Goal: Information Seeking & Learning: Learn about a topic

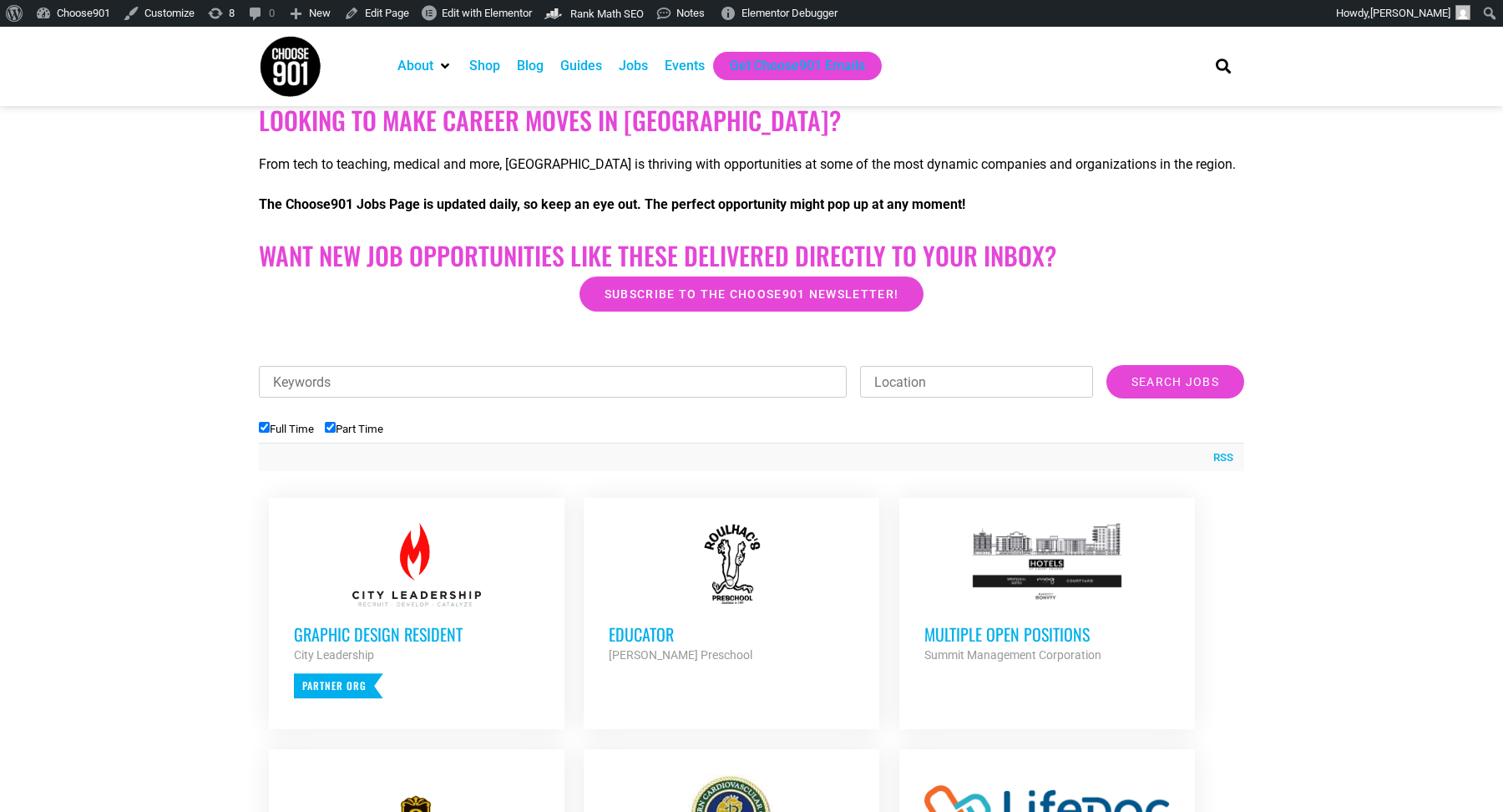
scroll to position [294, 0]
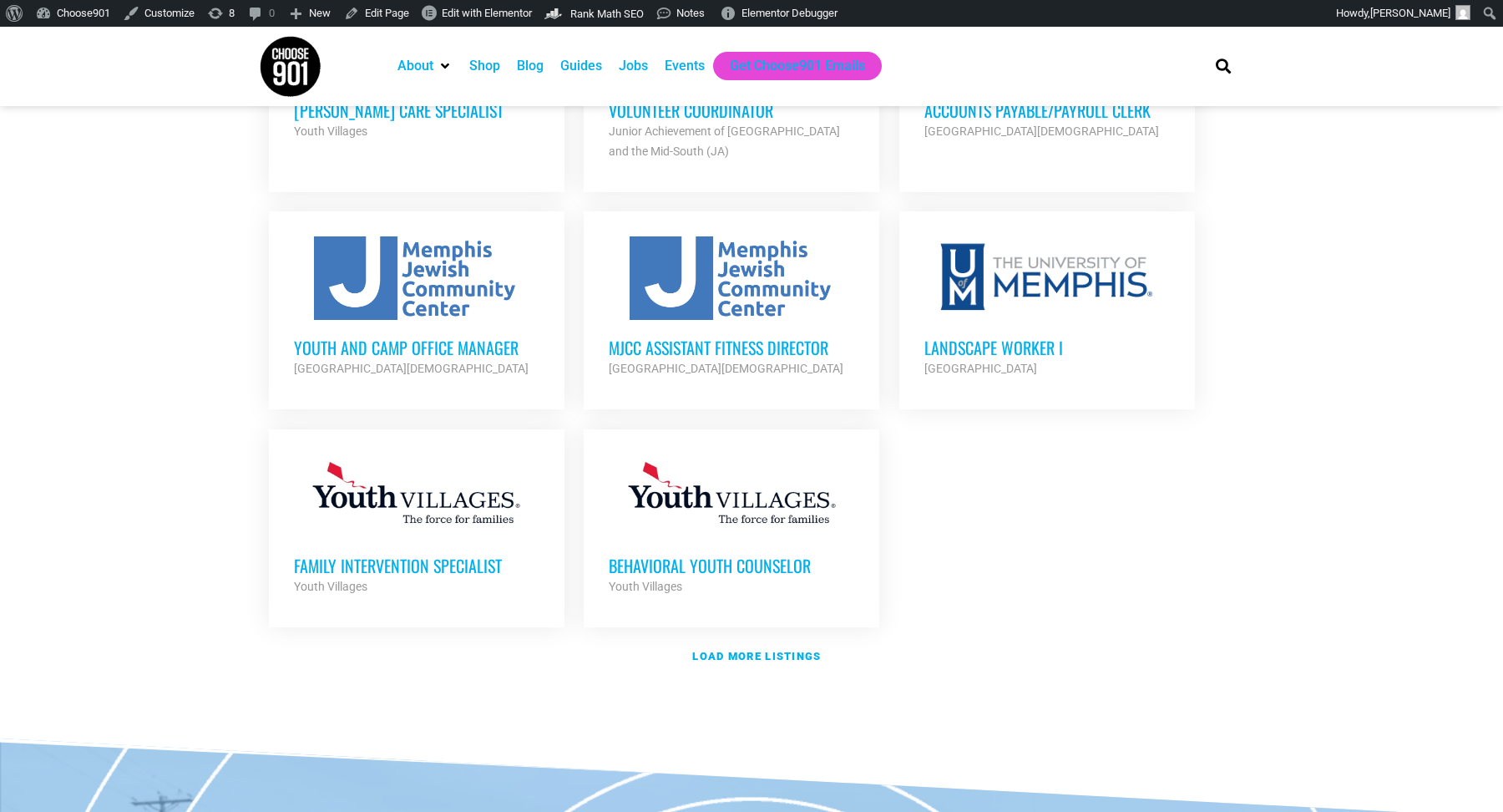
scroll to position [2233, 0]
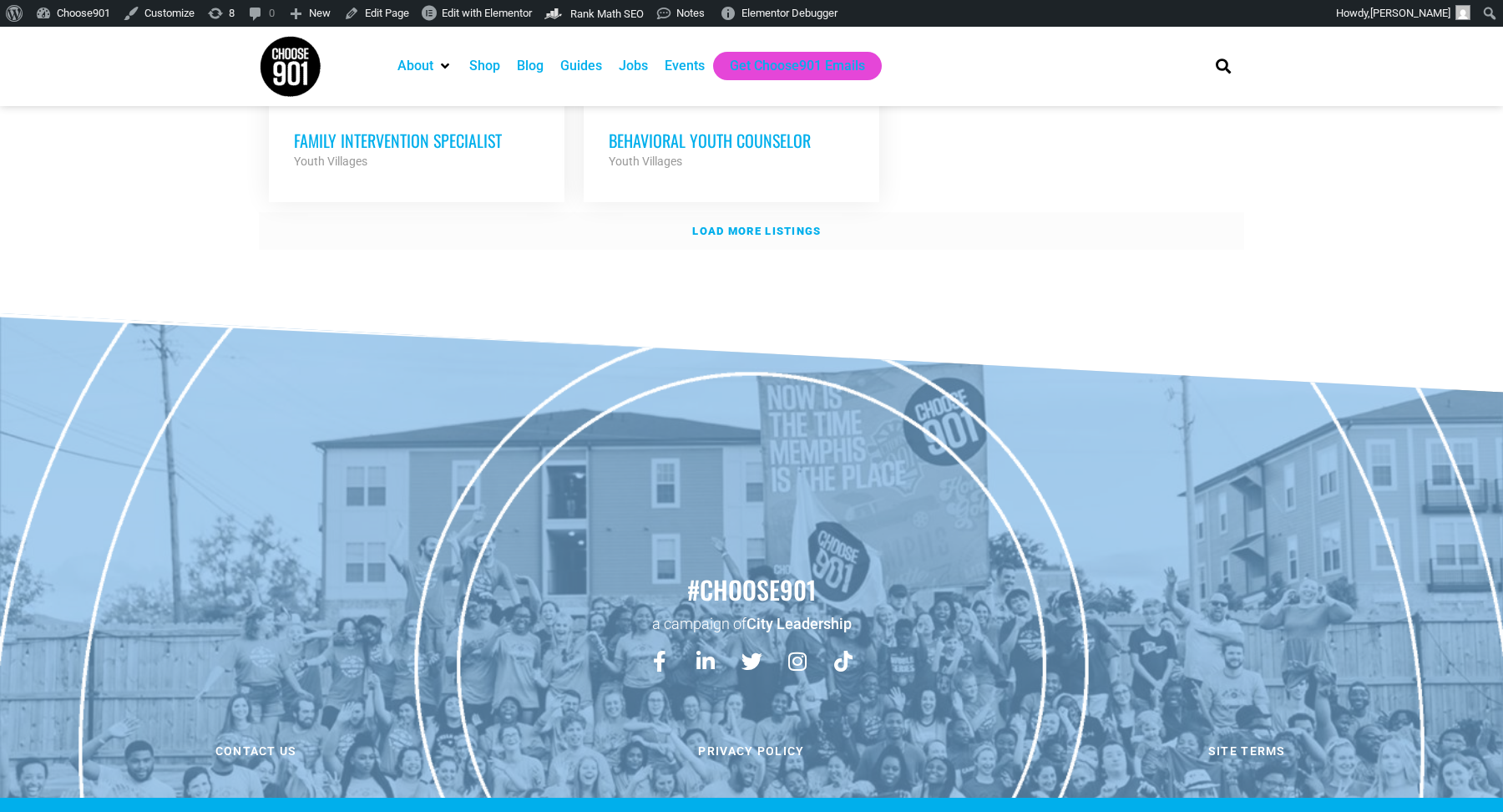
click at [686, 212] on link "Load more listings" at bounding box center [751, 231] width 985 height 38
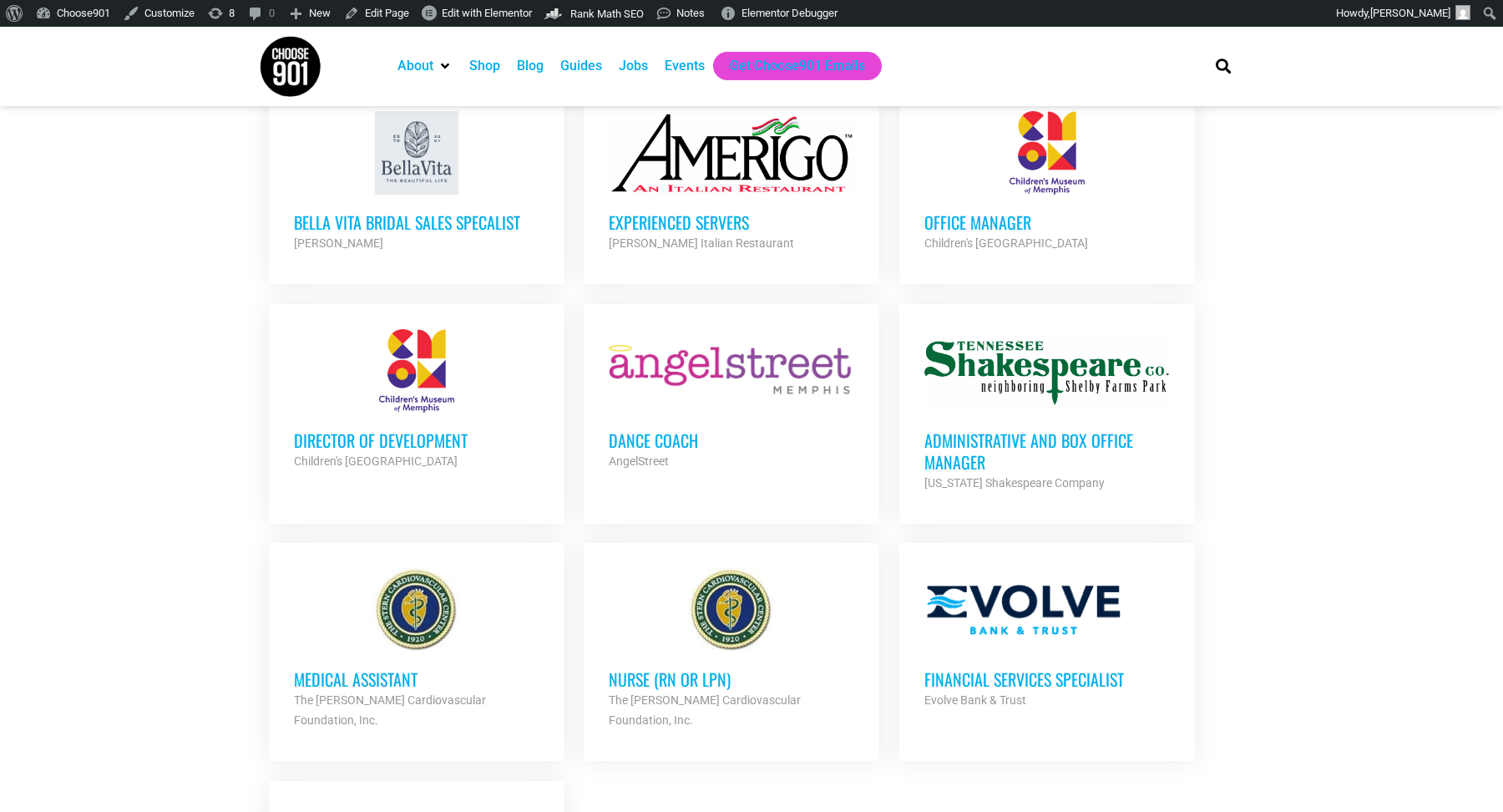
scroll to position [3134, 0]
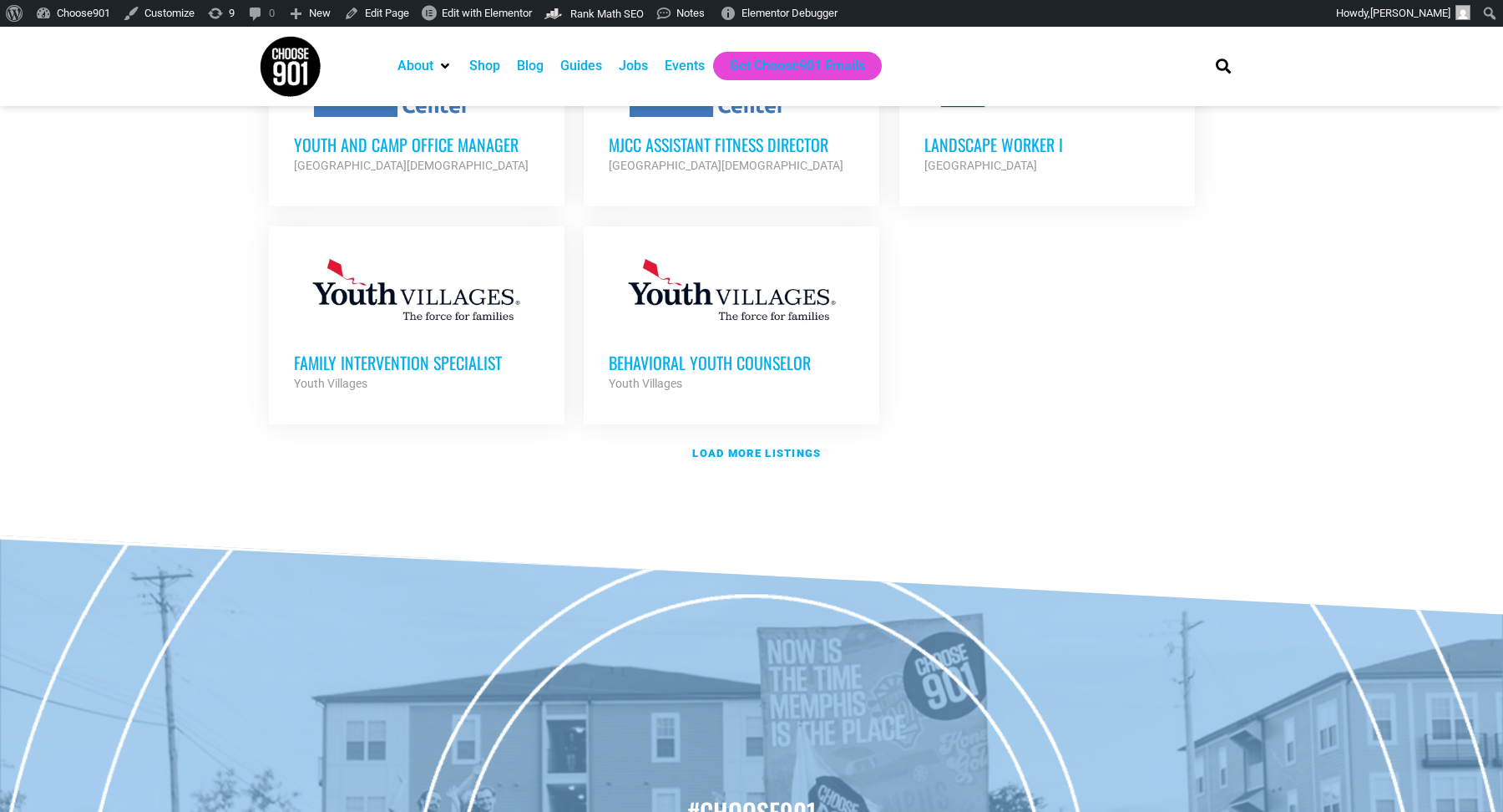
scroll to position [2026, 0]
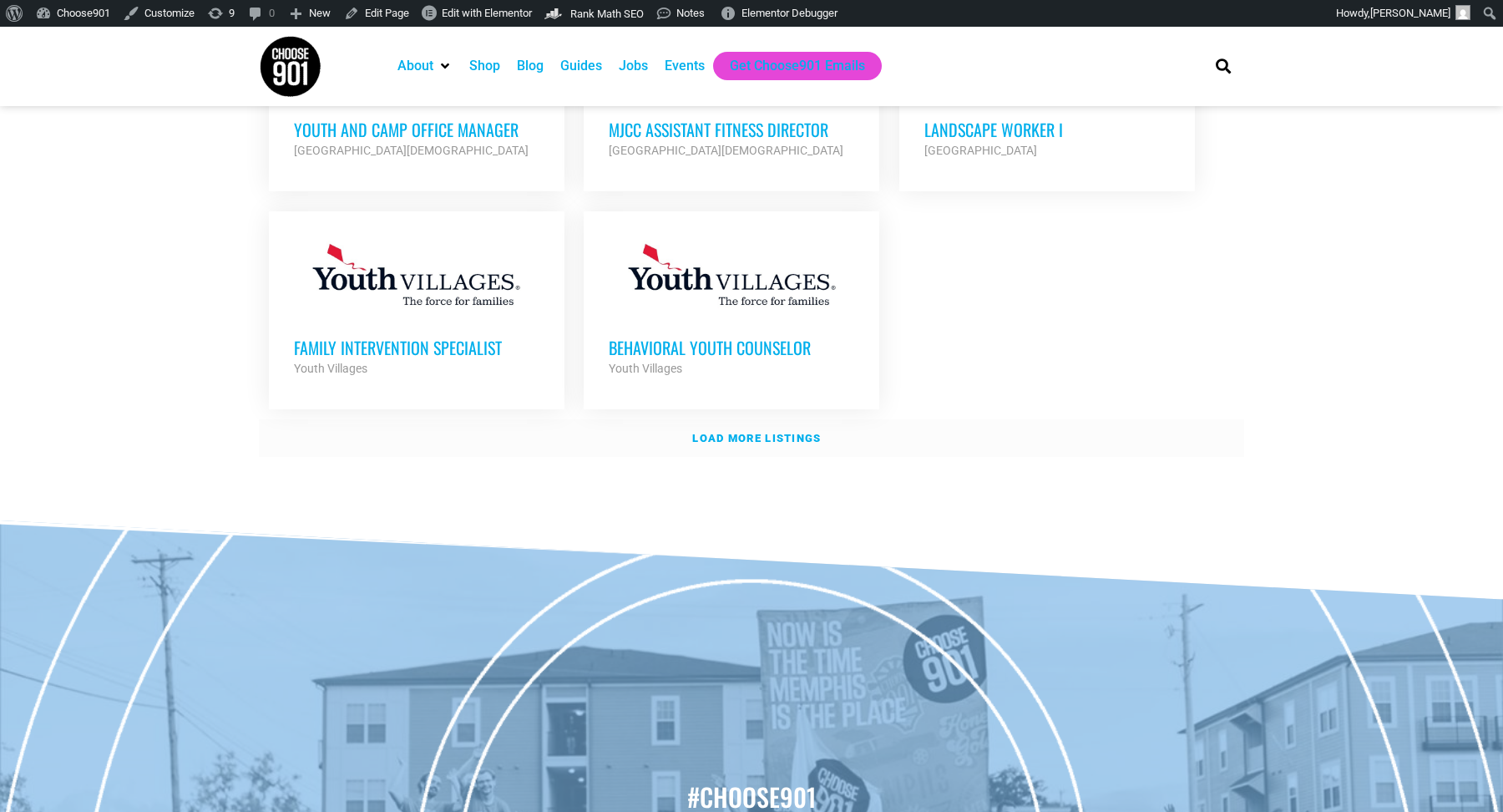
click at [698, 419] on link "Load more listings" at bounding box center [751, 438] width 985 height 38
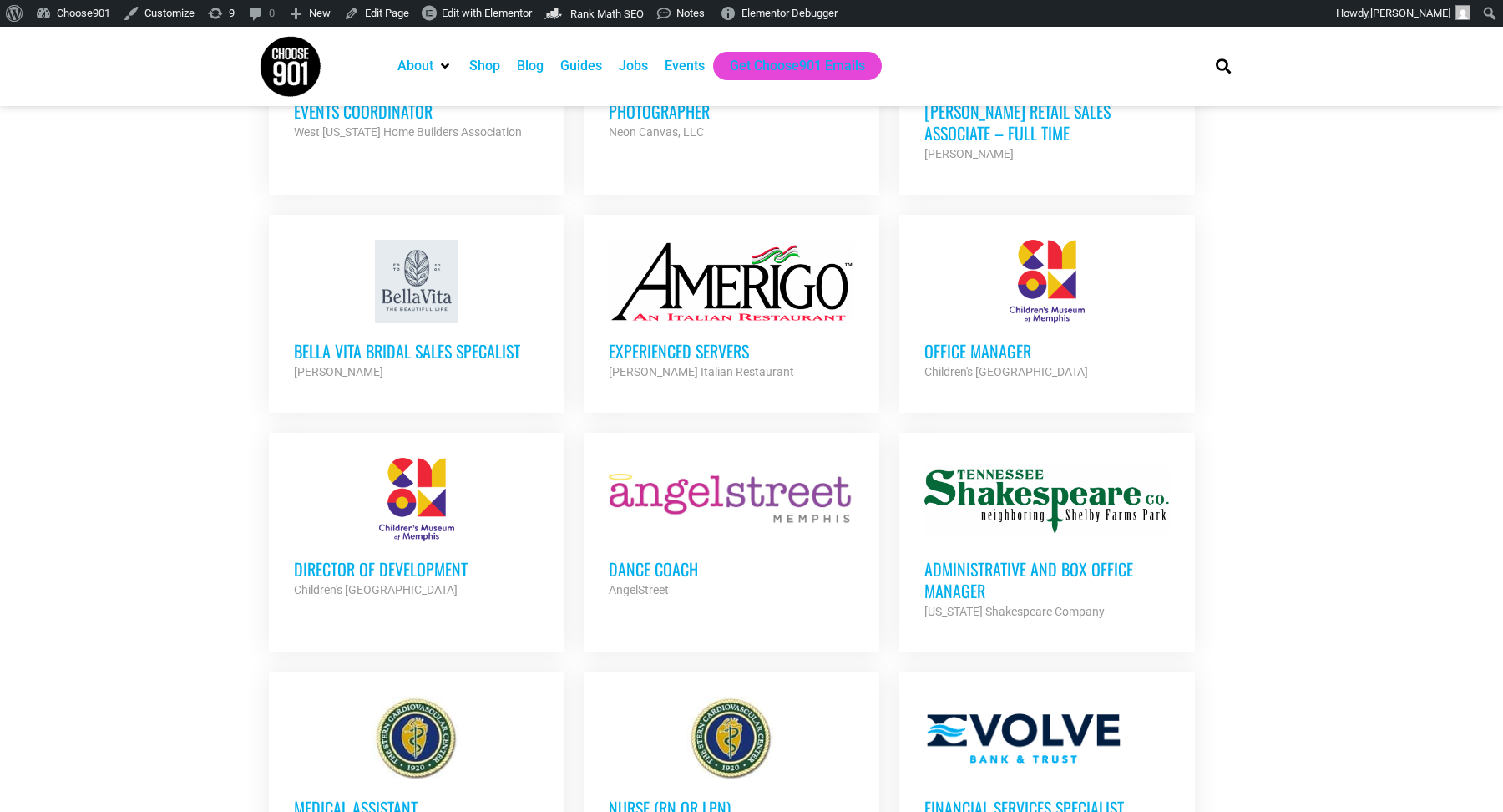
scroll to position [3001, 0]
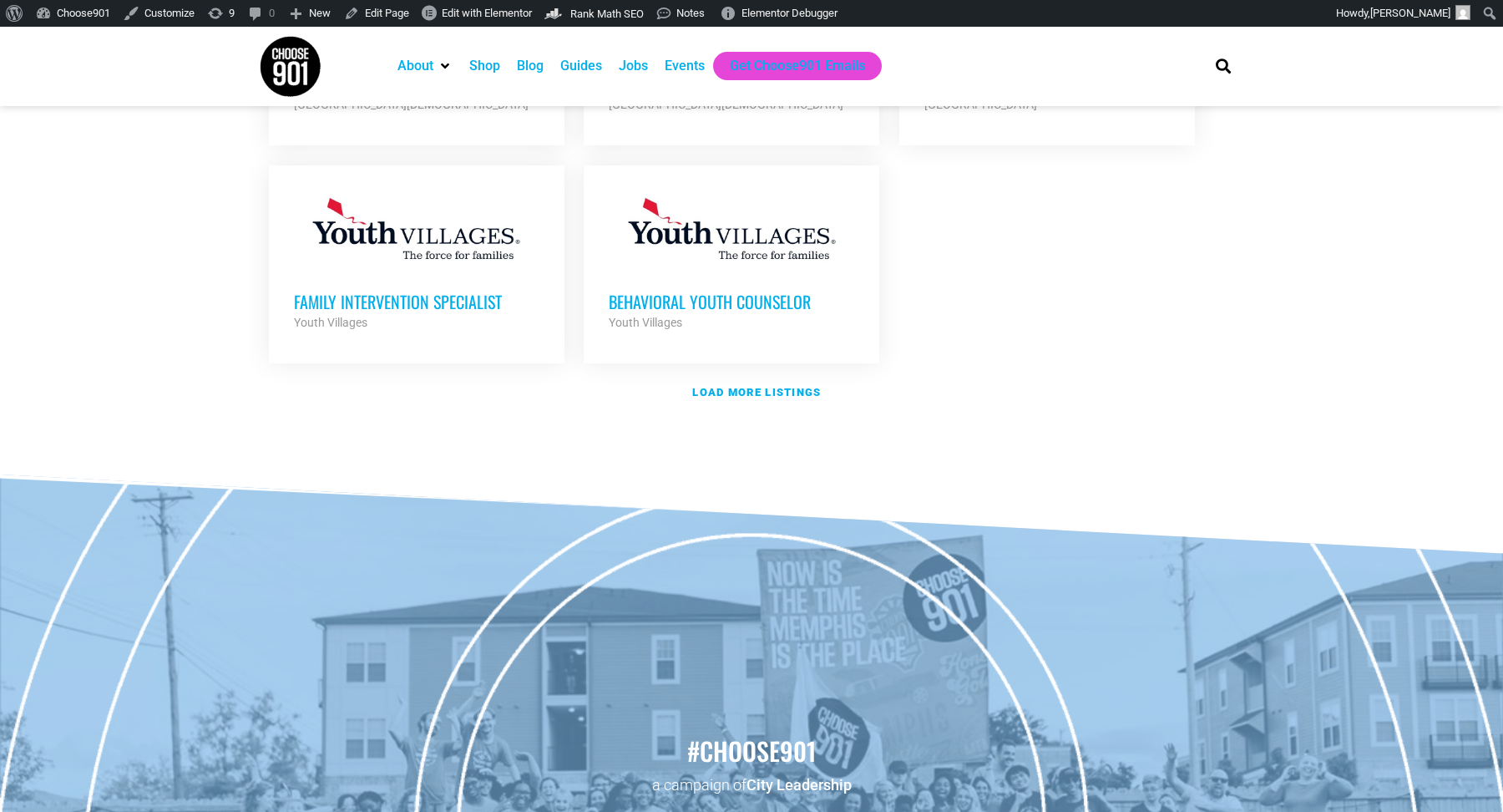
scroll to position [1961, 0]
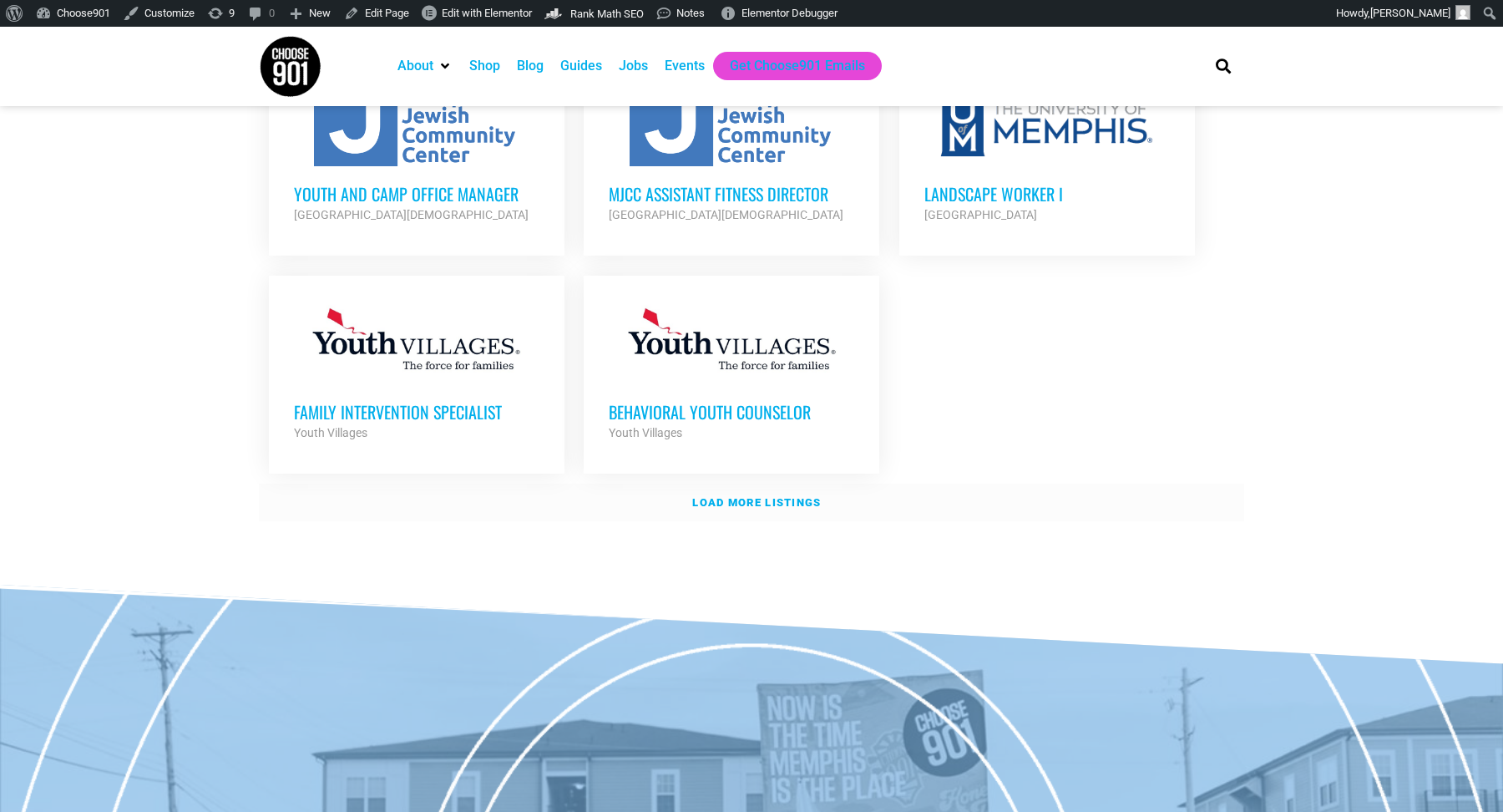
click at [783, 496] on strong "Load more listings" at bounding box center [756, 502] width 129 height 12
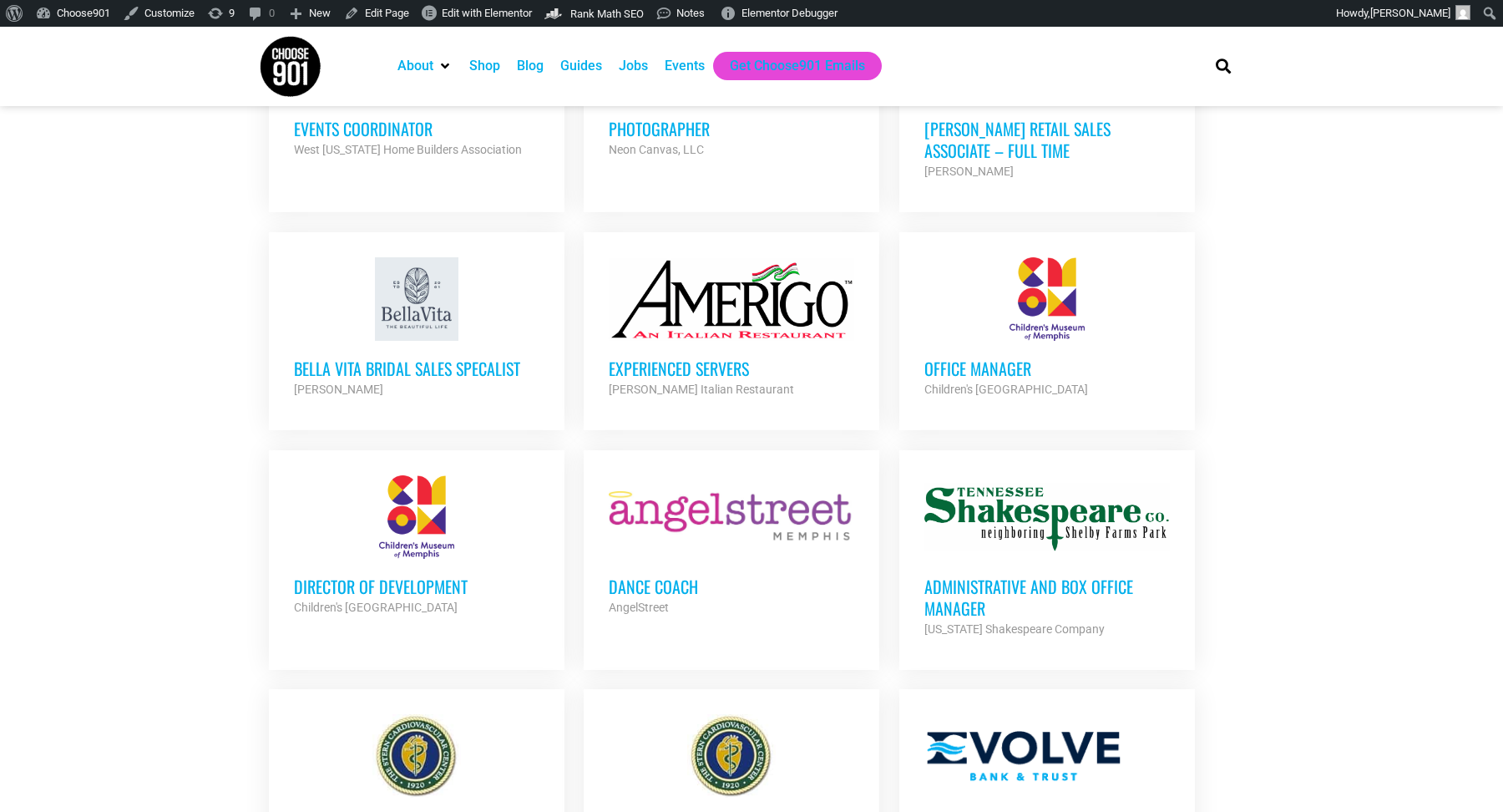
scroll to position [3073, 0]
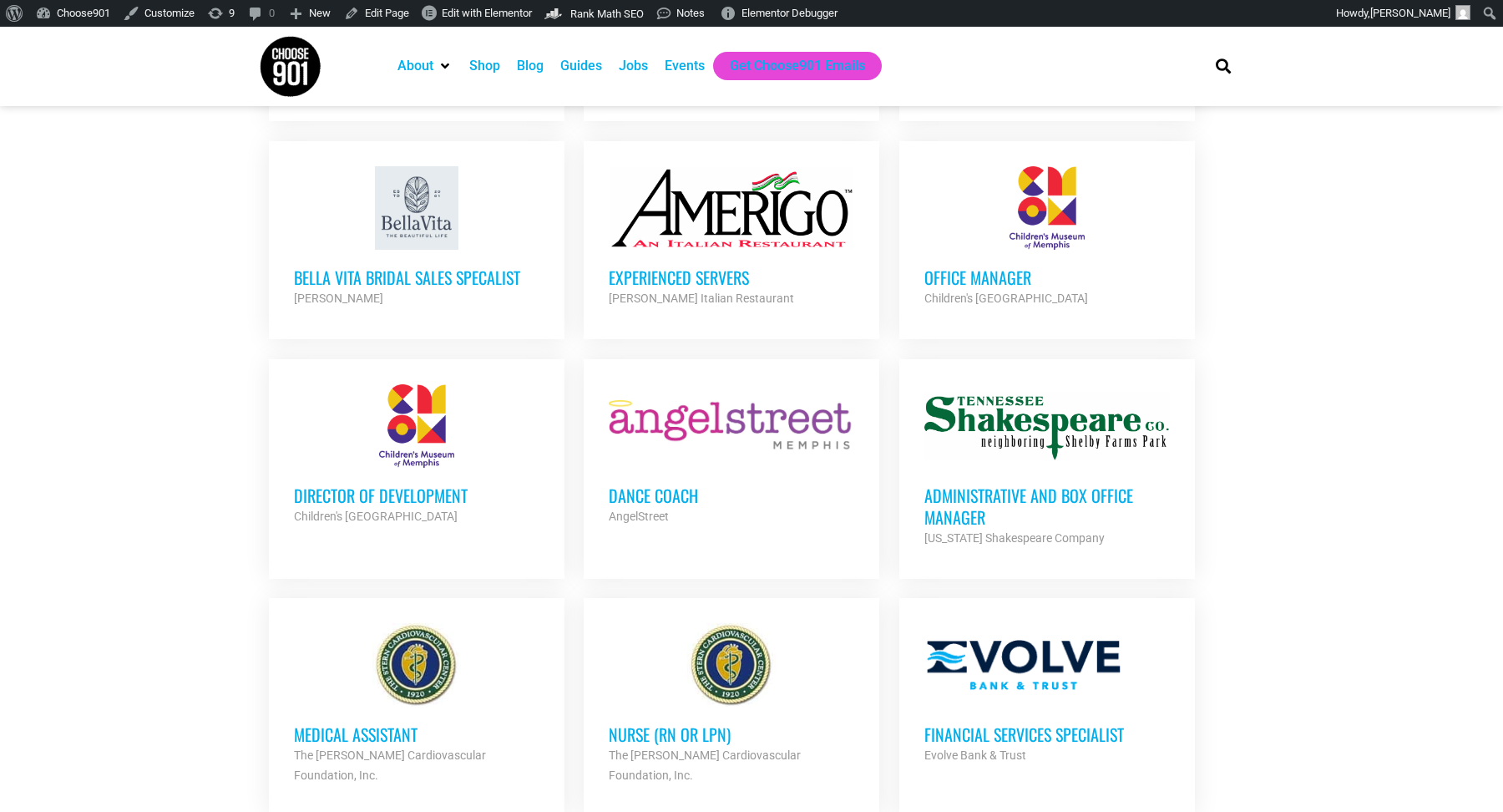
click at [997, 484] on h3 "Administrative and Box Office Manager" at bounding box center [1047, 506] width 246 height 44
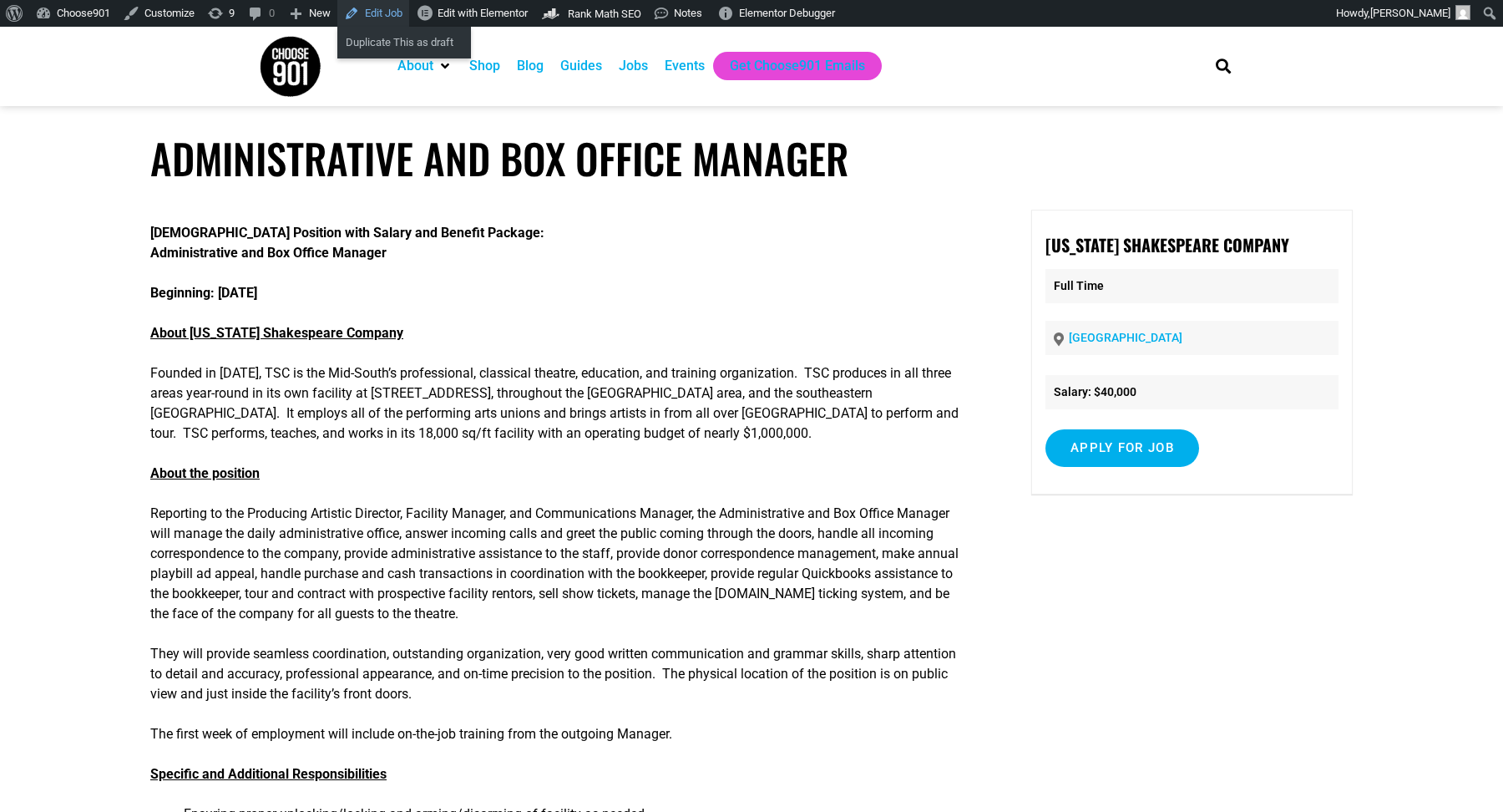
click at [362, 10] on link "Edit Job" at bounding box center [373, 13] width 71 height 27
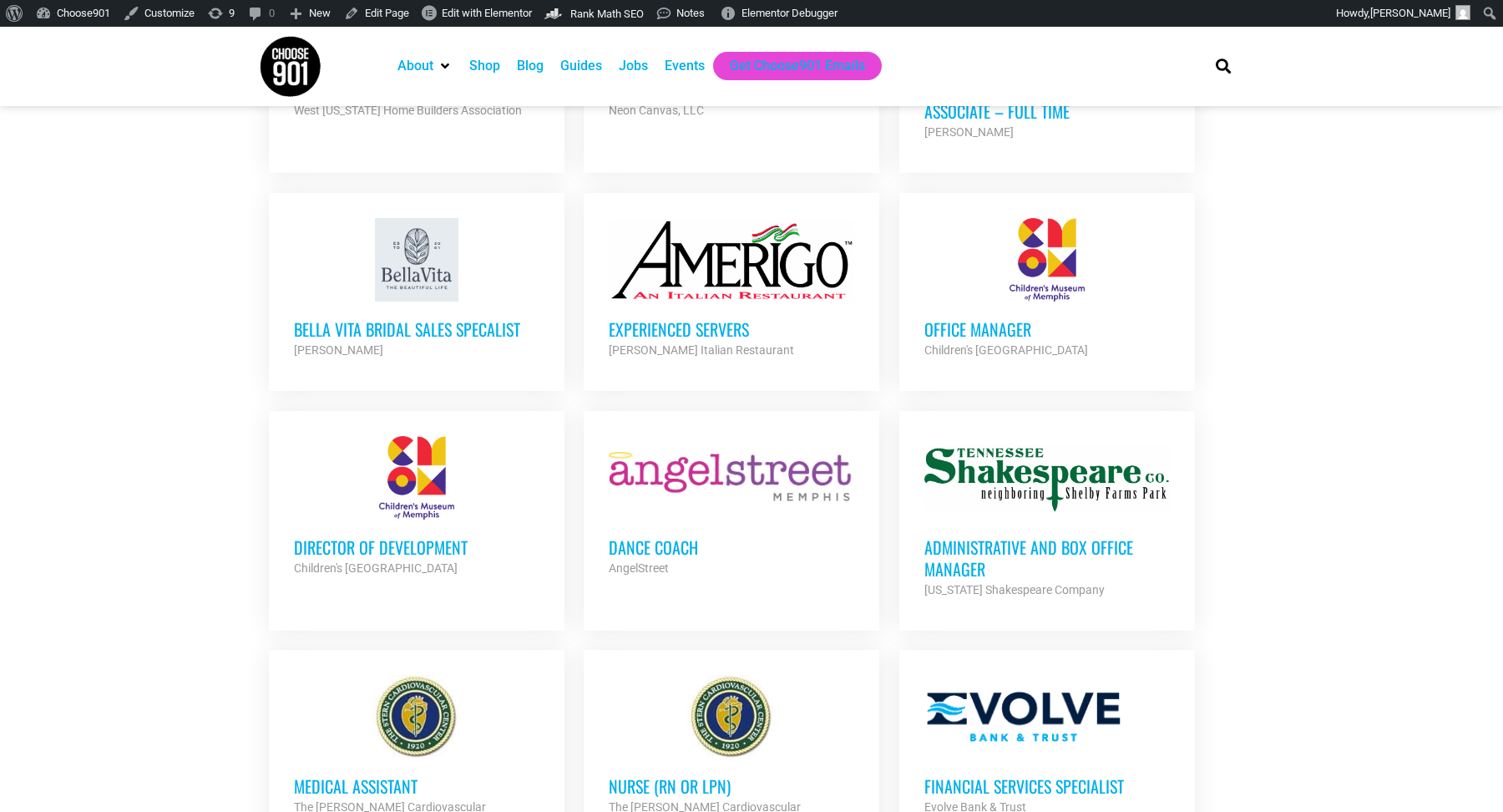
scroll to position [3024, 0]
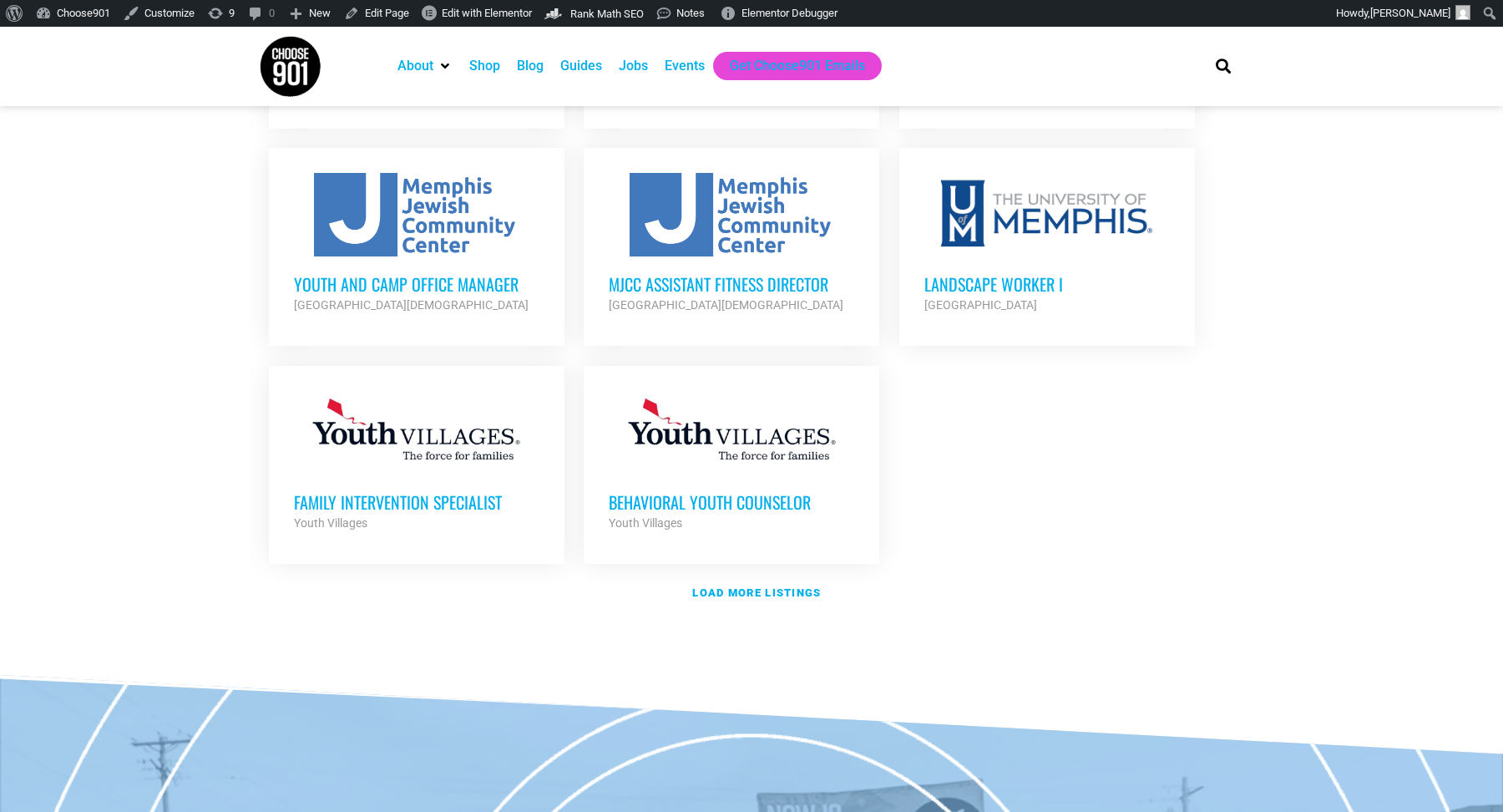
scroll to position [1890, 0]
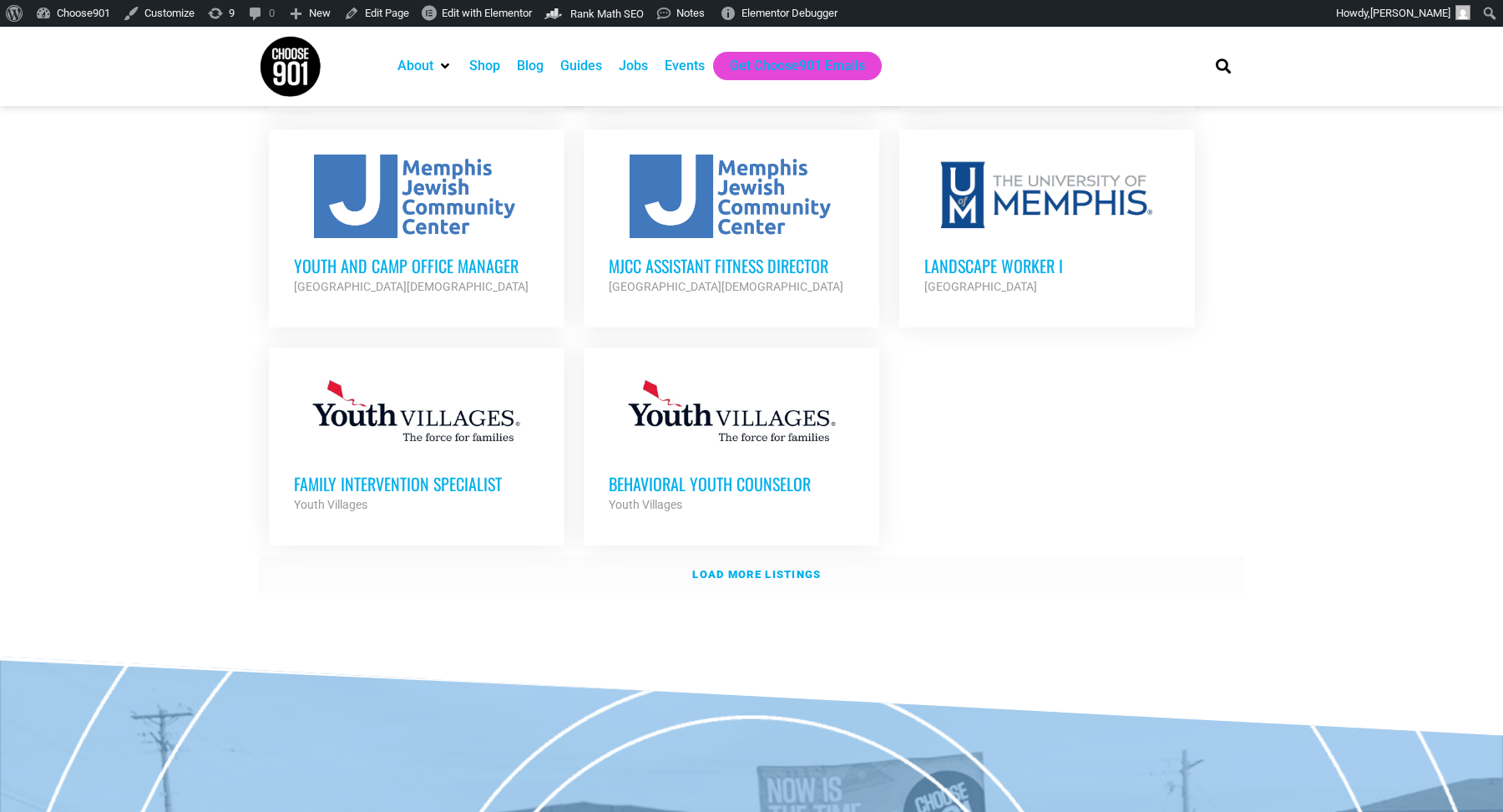
click at [837, 555] on link "Load more listings" at bounding box center [751, 574] width 985 height 38
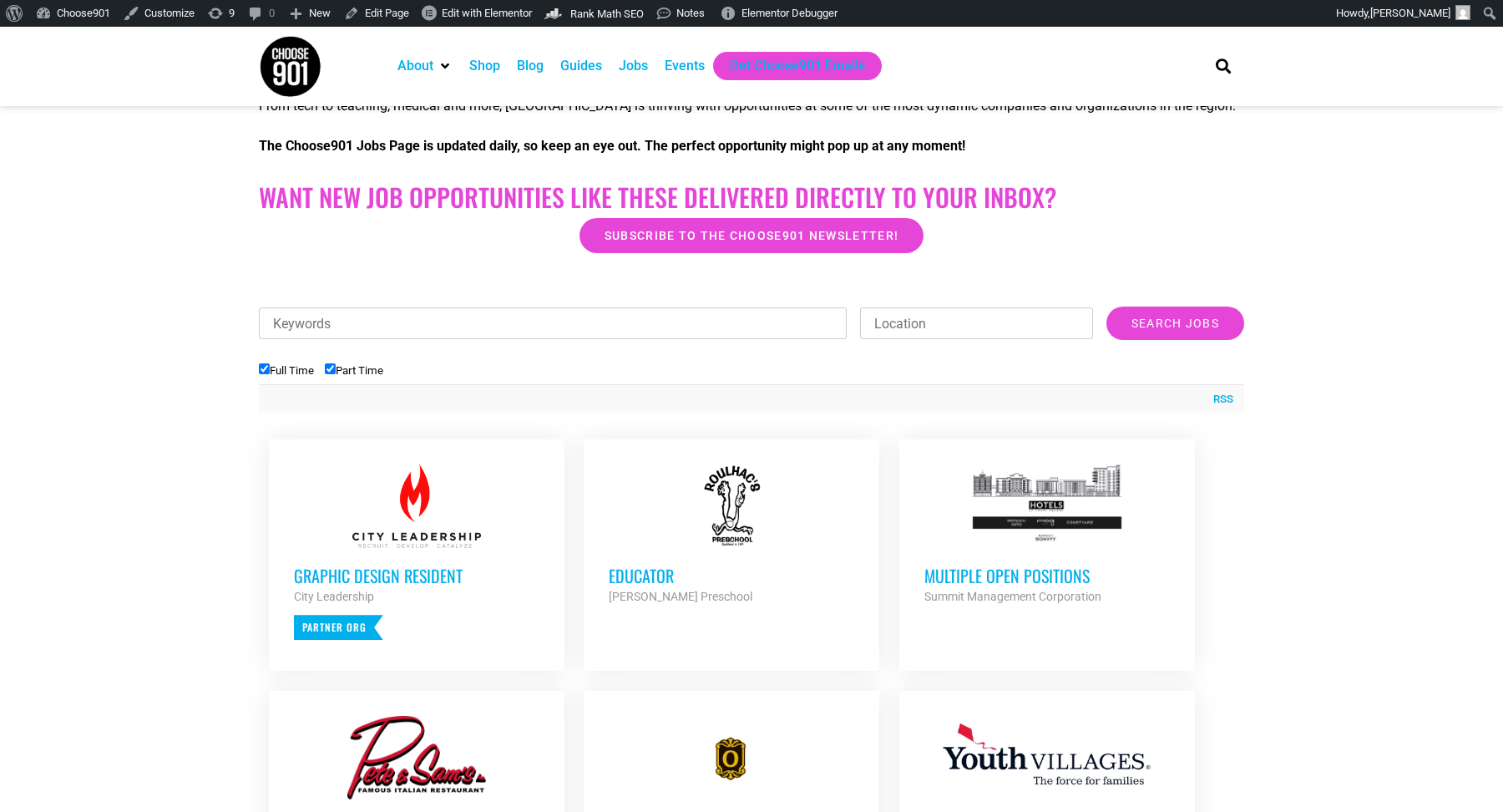
scroll to position [307, 0]
